Goal: Task Accomplishment & Management: Use online tool/utility

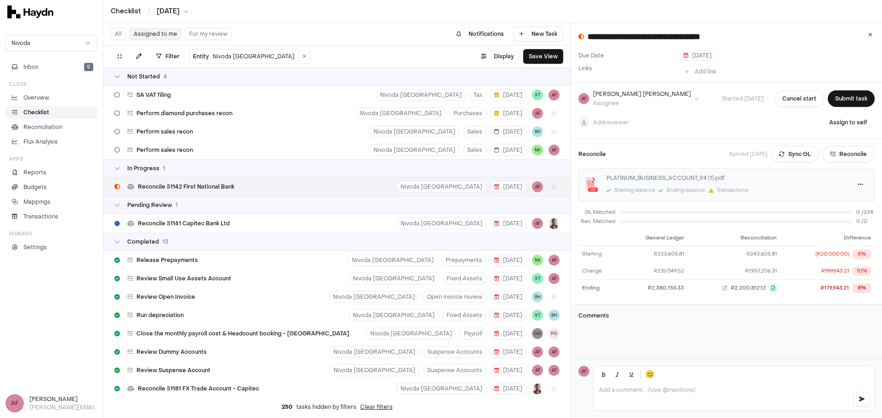
click at [30, 111] on p "Checklist" at bounding box center [36, 112] width 26 height 8
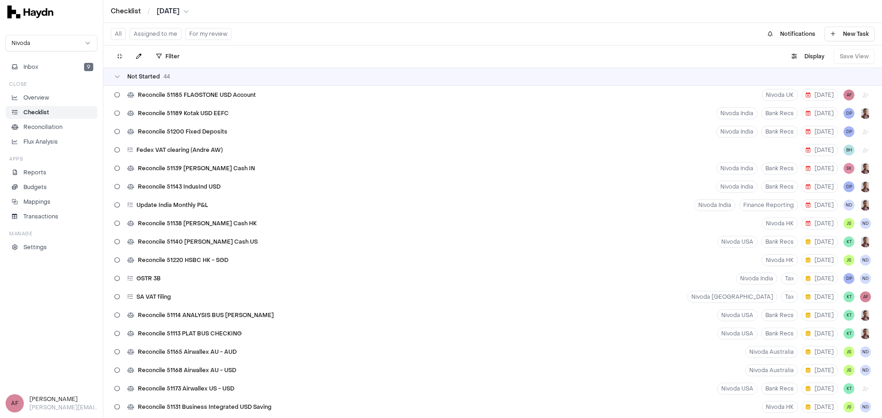
click at [164, 34] on button "Assigned to me" at bounding box center [156, 34] width 52 height 12
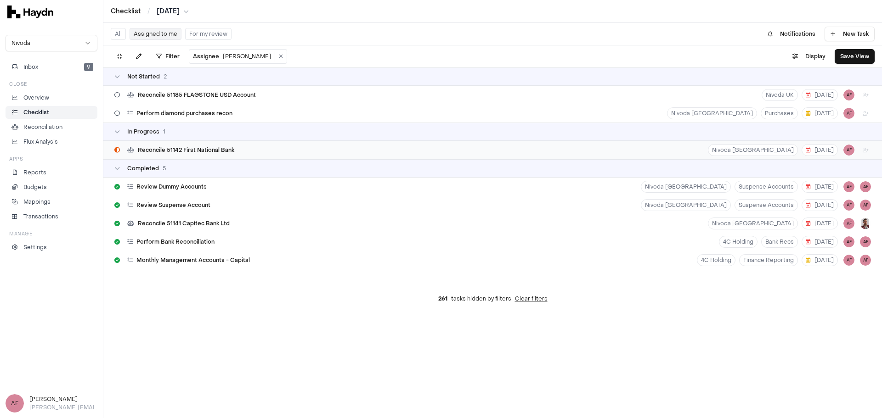
click at [294, 150] on div "Reconcile 51142 First National Bank Nivoda [GEOGRAPHIC_DATA] [DATE] AF" at bounding box center [492, 150] width 779 height 18
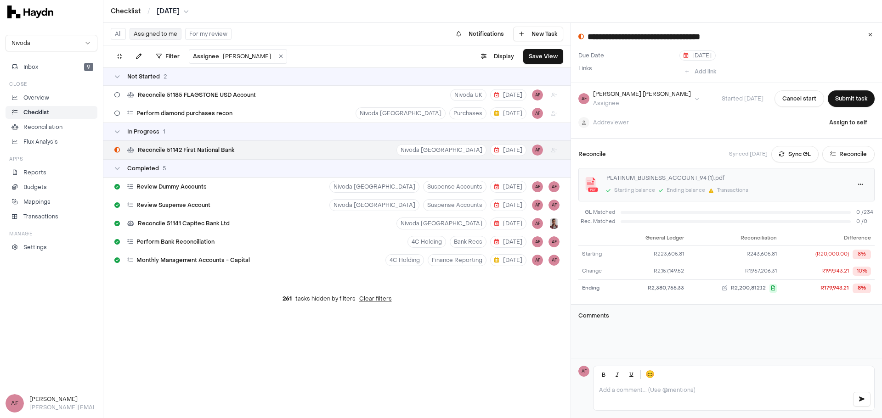
click at [660, 390] on p at bounding box center [722, 390] width 246 height 7
click at [611, 124] on html "**********" at bounding box center [441, 209] width 882 height 418
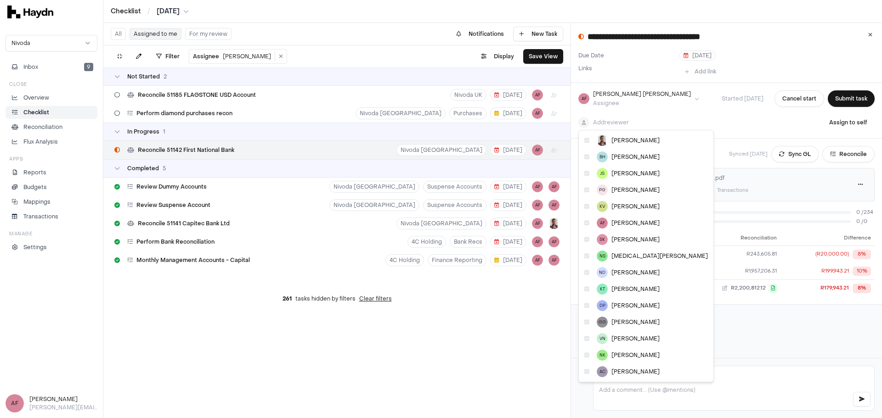
click at [620, 121] on html "**********" at bounding box center [441, 209] width 882 height 418
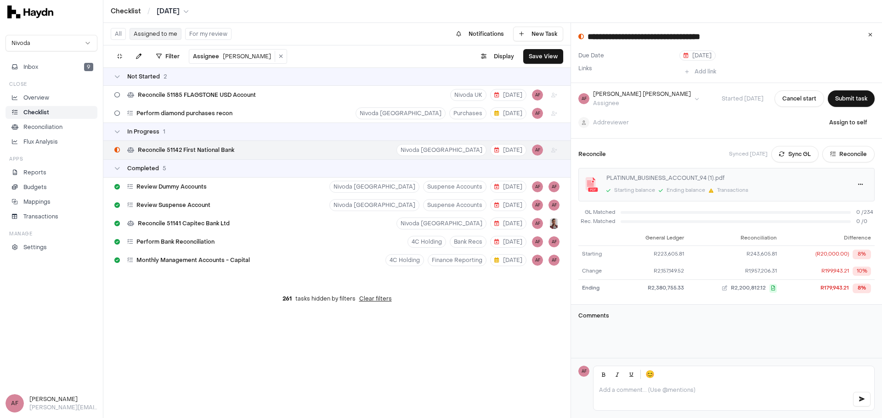
click at [655, 387] on p at bounding box center [722, 390] width 246 height 7
click at [784, 146] on button "Sync GL" at bounding box center [794, 154] width 47 height 17
click at [733, 187] on div "Transactions" at bounding box center [732, 191] width 31 height 8
click at [832, 148] on button "Reconcile" at bounding box center [848, 154] width 52 height 17
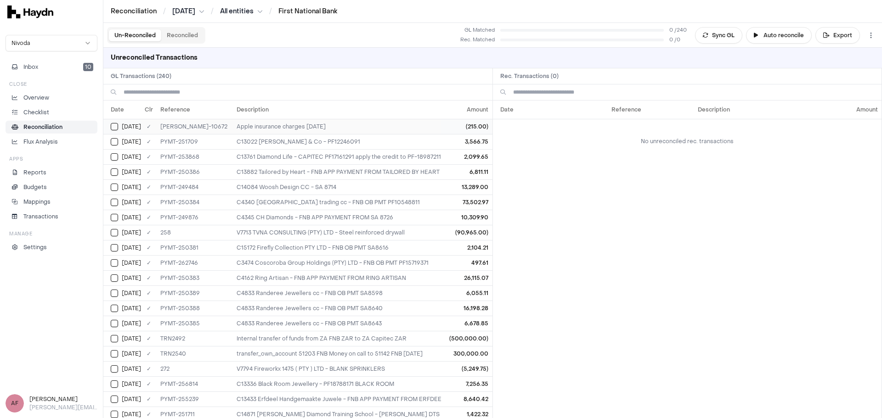
click at [118, 125] on div "[DATE]" at bounding box center [126, 126] width 30 height 7
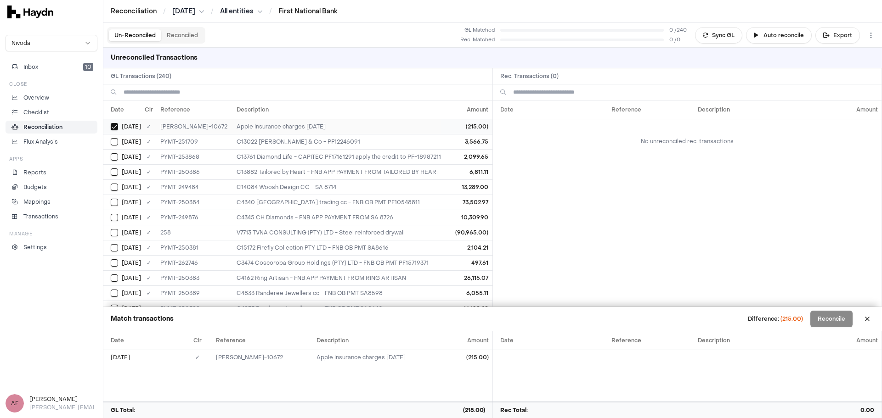
click at [116, 126] on button "Select GL transaction 108335929" at bounding box center [114, 126] width 7 height 7
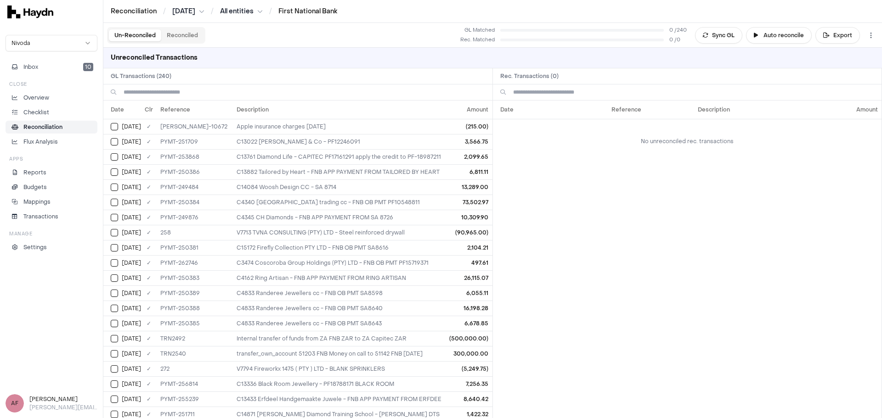
click at [198, 38] on button "Reconciled" at bounding box center [182, 35] width 42 height 12
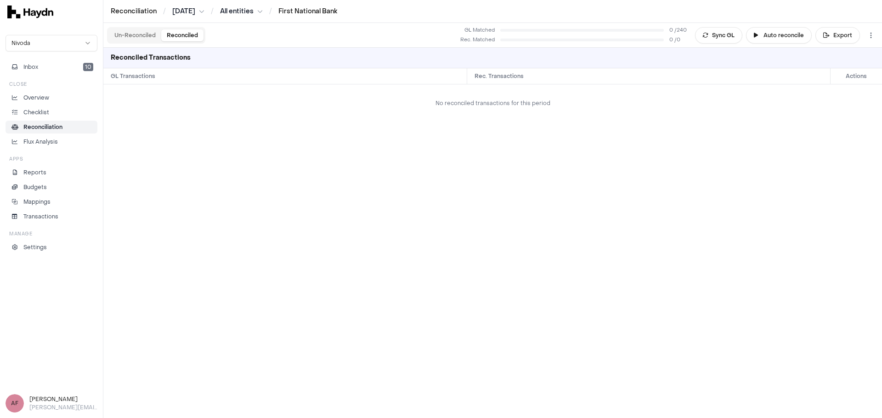
click at [146, 35] on button "Un-Reconciled" at bounding box center [135, 35] width 52 height 12
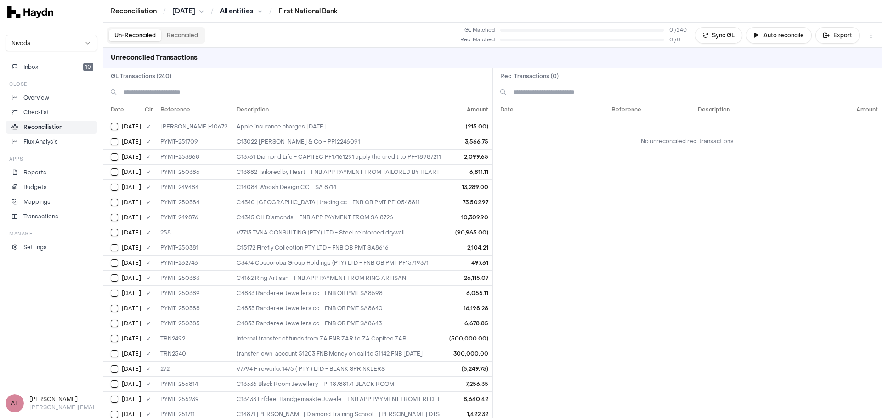
click at [173, 38] on button "Reconciled" at bounding box center [182, 35] width 42 height 12
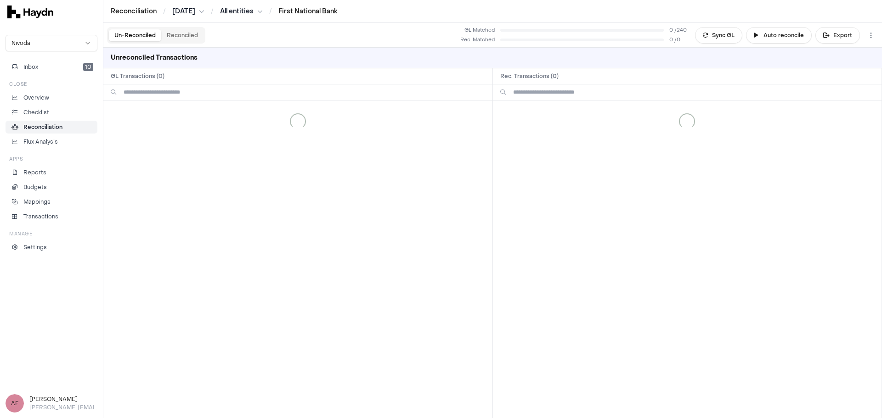
click at [126, 36] on button "Un-Reconciled" at bounding box center [135, 35] width 52 height 12
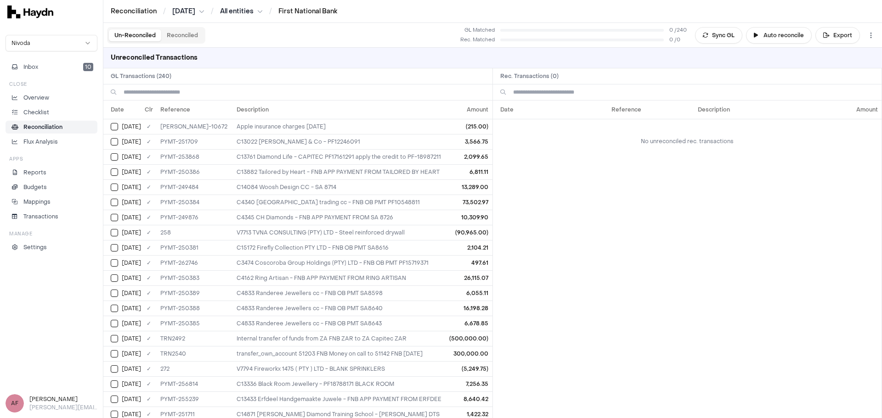
click at [241, 12] on html "Reconciliation / [DATE] / All entities / First National Bank Nivoda Inbox 10 Cl…" at bounding box center [441, 209] width 882 height 418
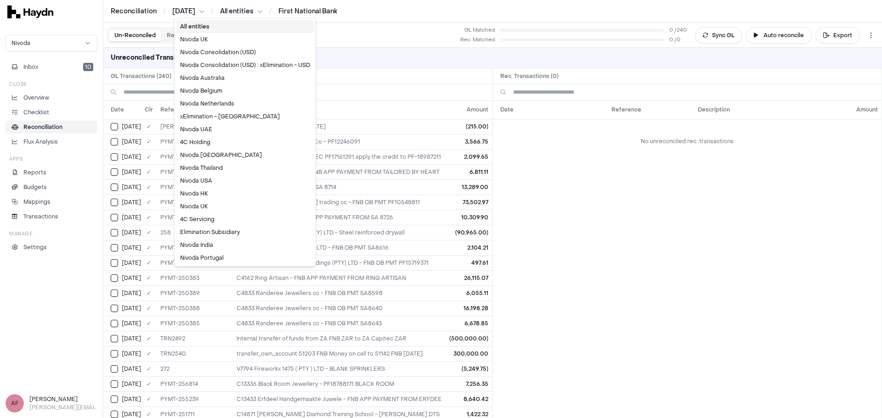
click at [243, 12] on html "Reconciliation / [DATE] / All entities / First National Bank Nivoda Inbox 10 Cl…" at bounding box center [441, 209] width 882 height 418
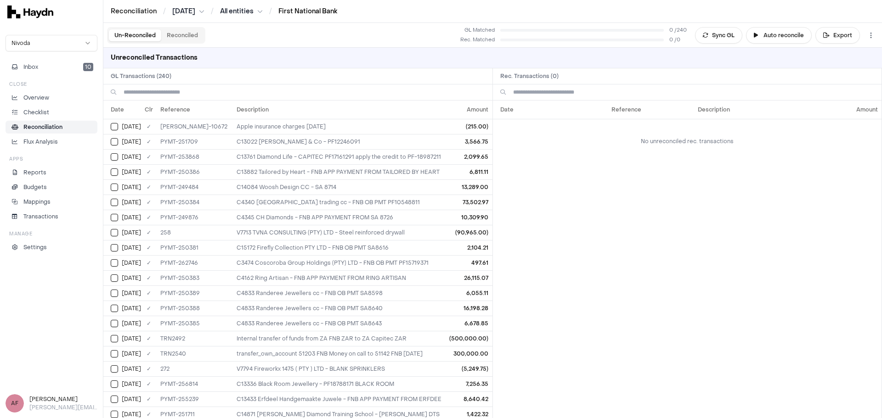
click at [295, 12] on link "First National Bank" at bounding box center [307, 11] width 59 height 9
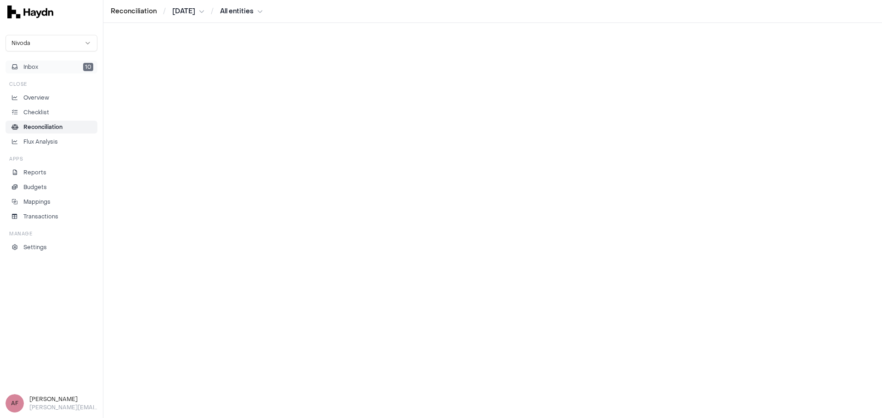
click at [20, 62] on button "Inbox 10" at bounding box center [52, 67] width 92 height 13
click at [67, 61] on button "Inbox 10" at bounding box center [52, 67] width 92 height 13
click at [68, 65] on button "Inbox 10" at bounding box center [52, 67] width 92 height 13
click at [53, 64] on button "Inbox 10" at bounding box center [52, 67] width 92 height 13
click at [37, 105] on div "Overview Checklist Reconciliation Flux Analysis" at bounding box center [52, 119] width 92 height 57
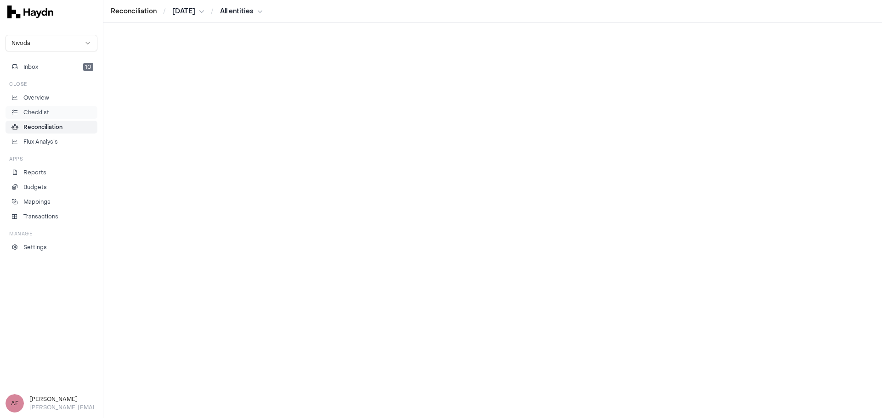
click at [45, 112] on p "Checklist" at bounding box center [36, 112] width 26 height 8
click at [48, 102] on p "Overview" at bounding box center [36, 98] width 26 height 8
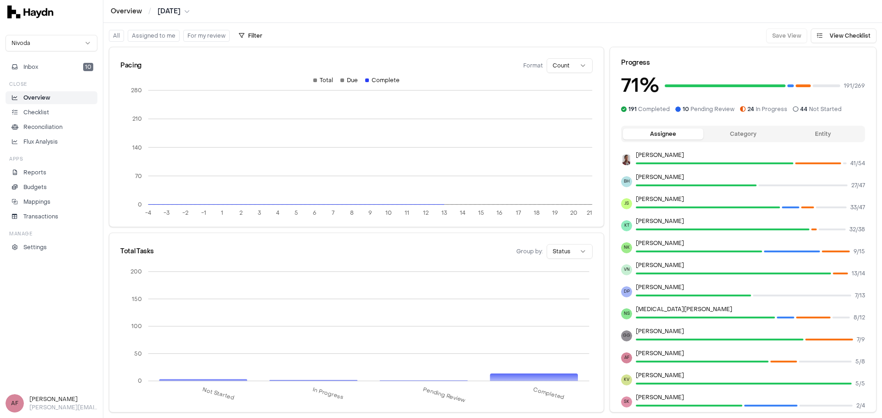
click at [48, 98] on p "Overview" at bounding box center [36, 98] width 27 height 8
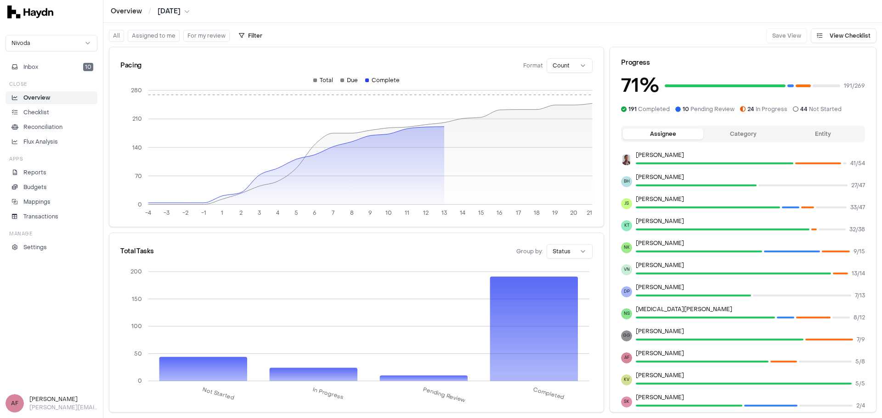
click at [144, 45] on div "Pacing Format Count -4 -3 -2 -1 1 2 3 4 5 6 7 8 9 10 11 12 13 14 15 16 17 18 19…" at bounding box center [492, 230] width 779 height 375
click at [146, 38] on button "Assigned to me" at bounding box center [154, 36] width 52 height 12
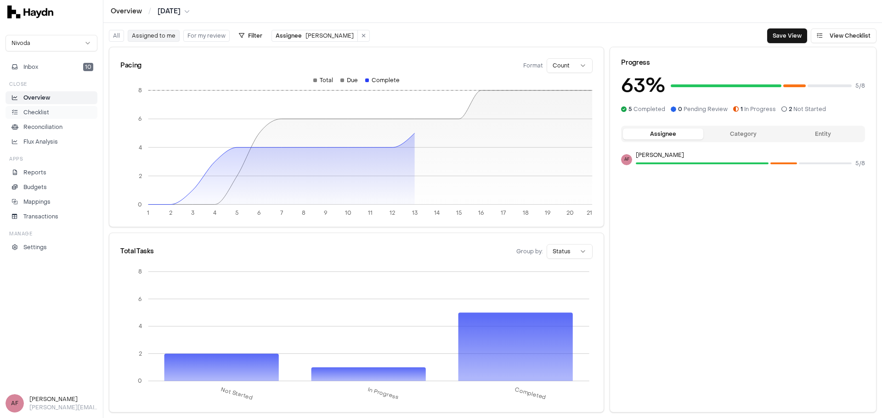
click at [64, 111] on li "Checklist" at bounding box center [52, 112] width 84 height 8
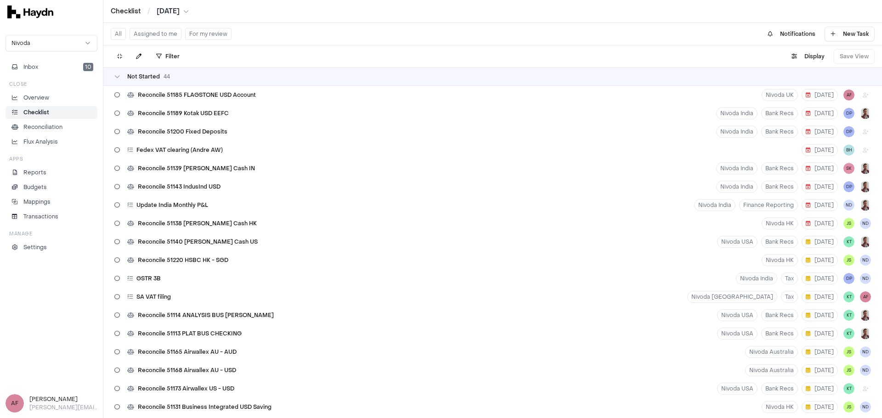
click at [166, 34] on button "Assigned to me" at bounding box center [156, 34] width 52 height 12
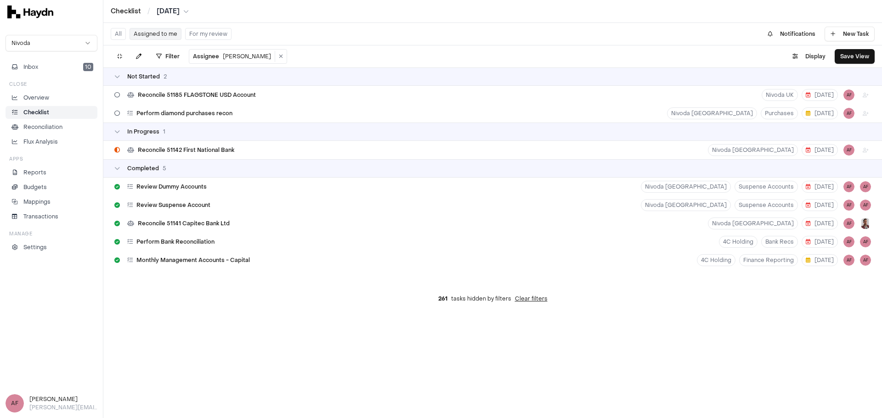
click at [209, 34] on button "For my review" at bounding box center [208, 34] width 46 height 12
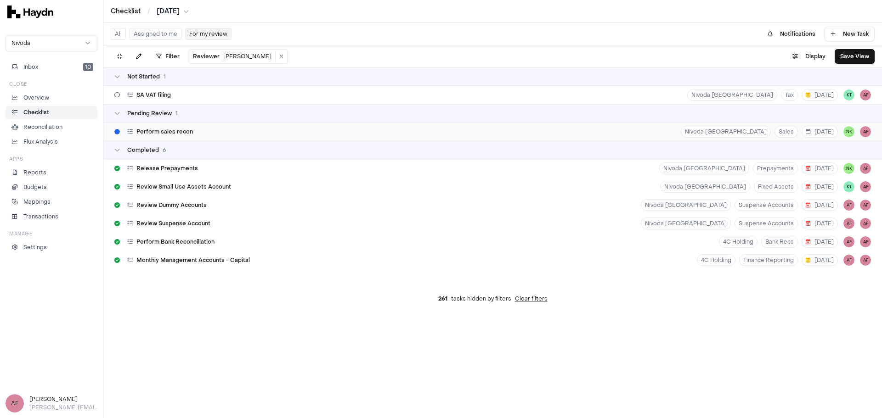
click at [360, 128] on div "Perform sales recon Nivoda [GEOGRAPHIC_DATA] Sales [DATE] NK AF" at bounding box center [492, 132] width 779 height 18
